Goal: Check status: Check status

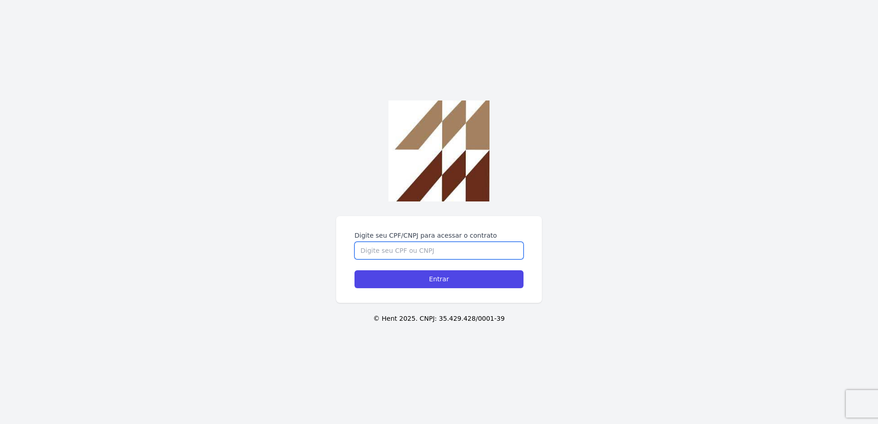
click at [398, 254] on input "Digite seu CPF/CNPJ para acessar o contrato" at bounding box center [439, 250] width 169 height 17
type input "3901771813"
click at [355, 270] on input "Entrar" at bounding box center [439, 279] width 169 height 18
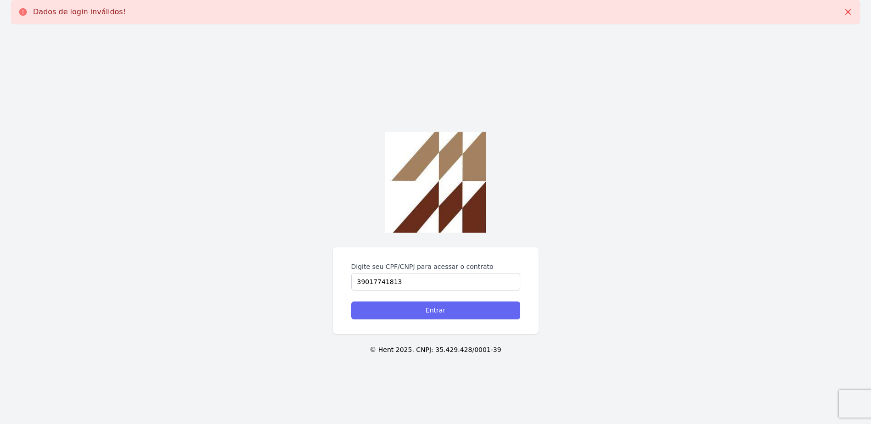
type input "39017741813"
click at [392, 309] on input "Entrar" at bounding box center [435, 311] width 169 height 18
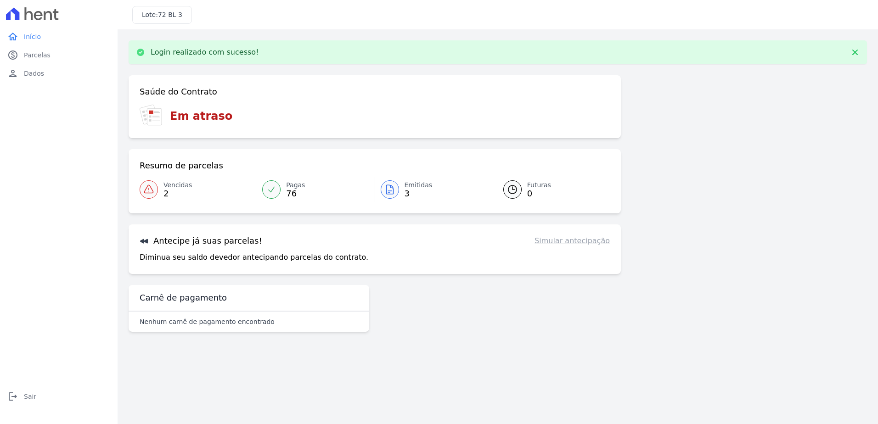
click at [296, 190] on span "76" at bounding box center [295, 193] width 19 height 7
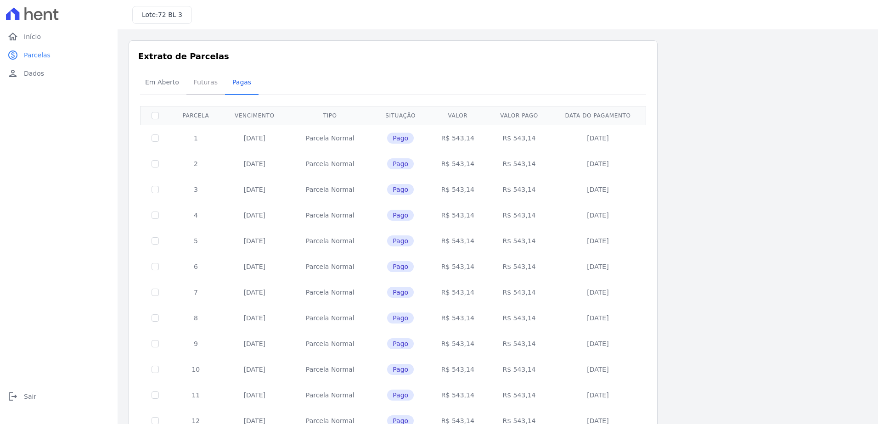
click at [201, 82] on span "Futuras" at bounding box center [205, 82] width 35 height 18
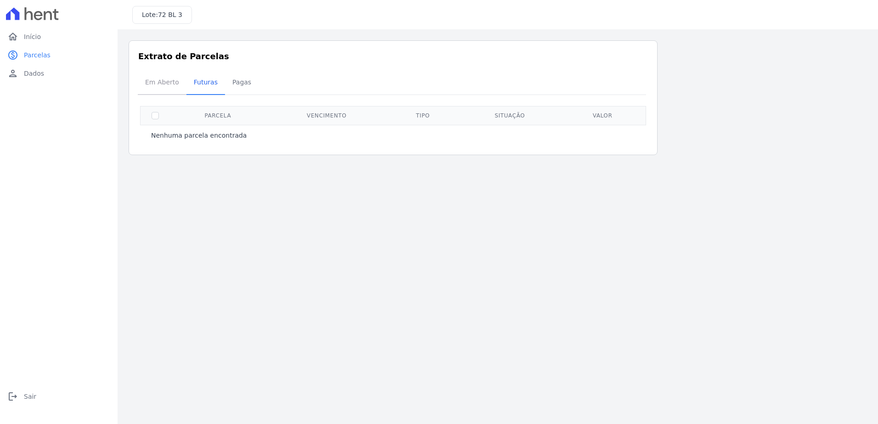
click at [160, 79] on span "Em Aberto" at bounding box center [162, 82] width 45 height 18
